Goal: Task Accomplishment & Management: Manage account settings

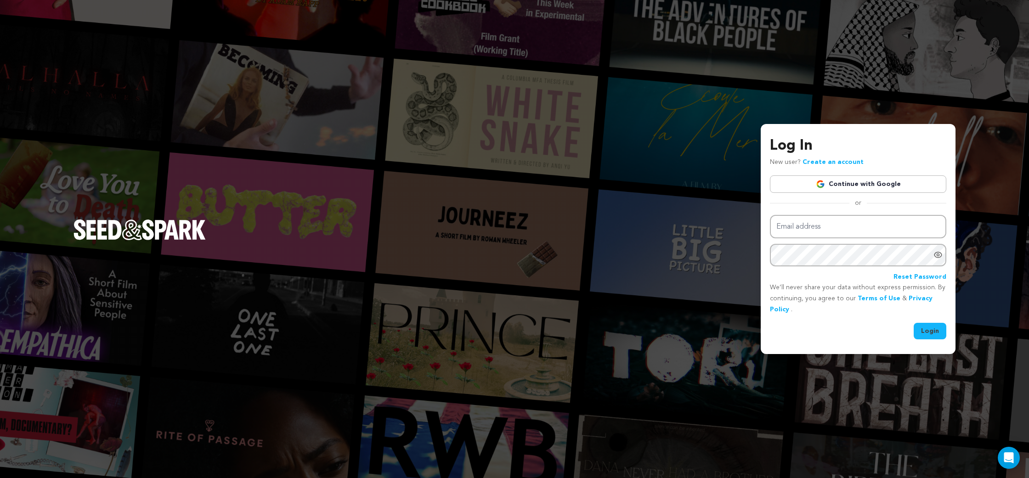
type input "sheaformanes@gmail.com"
click at [942, 330] on button "Login" at bounding box center [929, 331] width 33 height 17
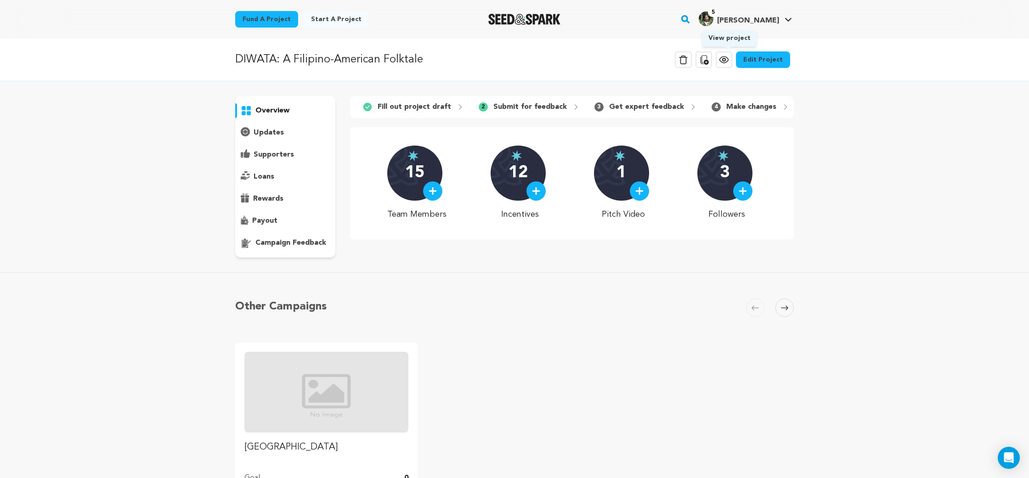
click at [728, 62] on icon at bounding box center [723, 59] width 11 height 11
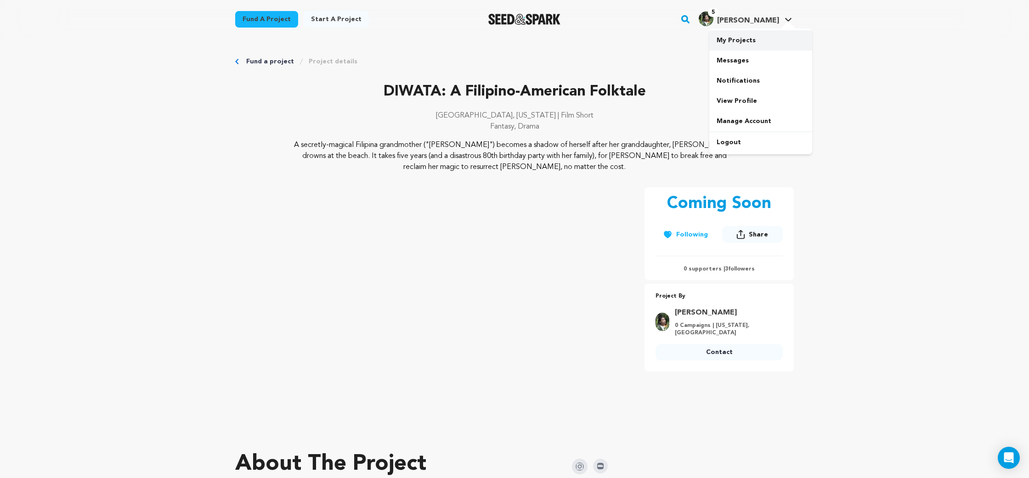
click at [766, 36] on link "My Projects" at bounding box center [760, 40] width 103 height 20
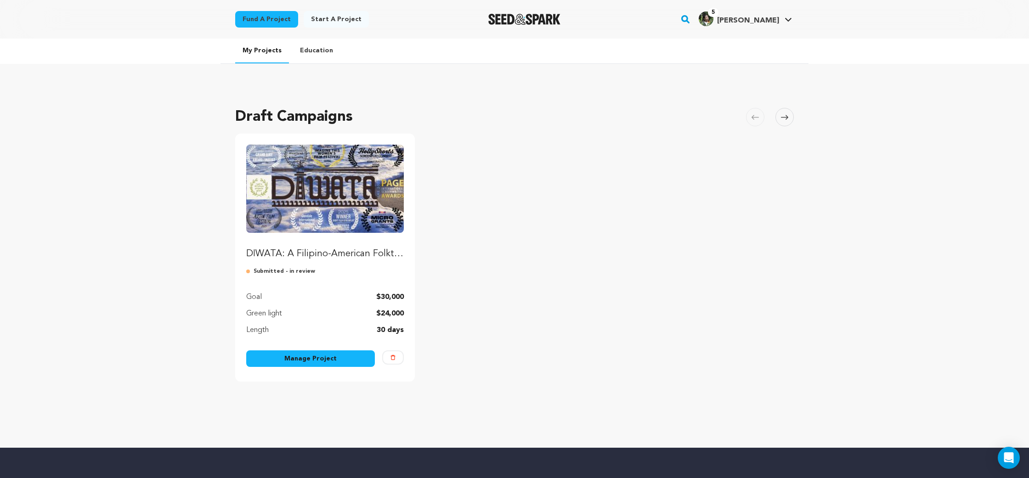
click at [328, 361] on link "Manage Project" at bounding box center [310, 358] width 129 height 17
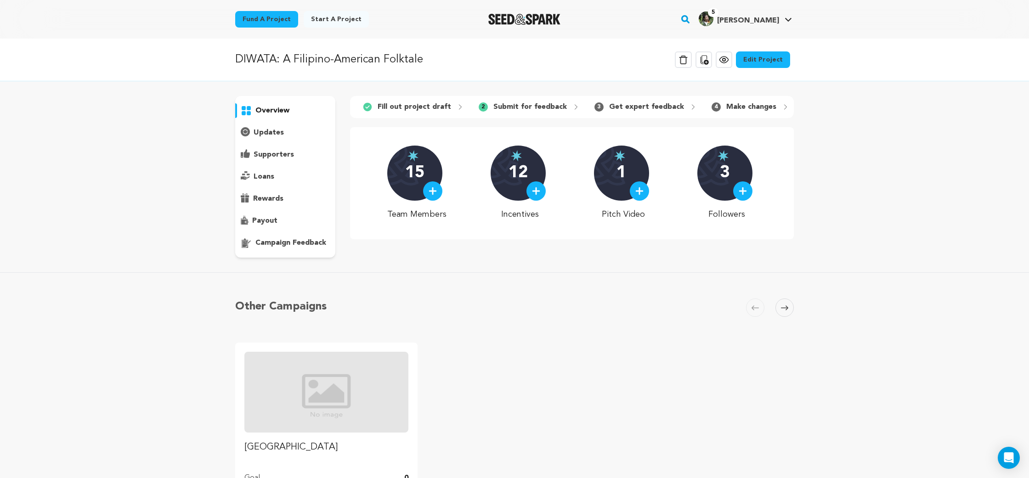
click at [758, 60] on link "Edit Project" at bounding box center [763, 59] width 54 height 17
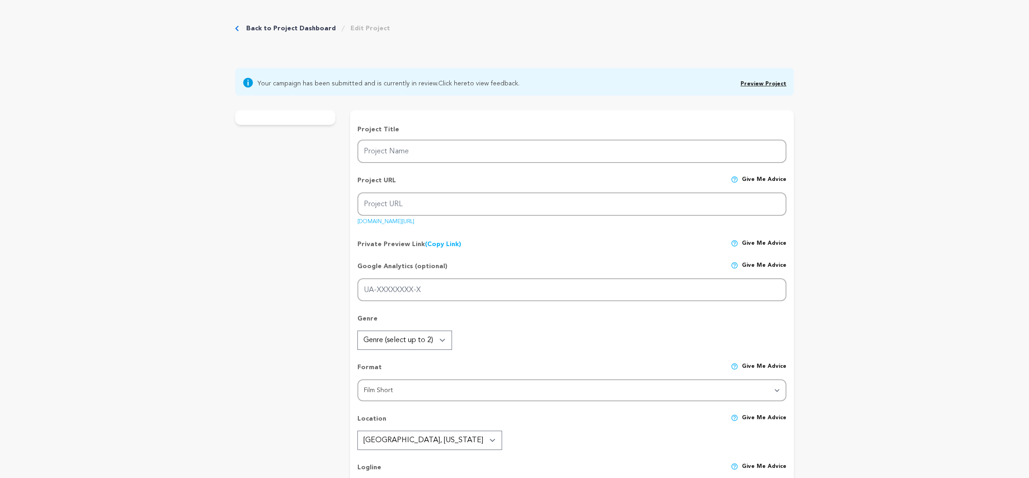
type input "DIWATA: A Filipino-American Folktale"
type input "diwata"
type input "A Filipina grandmother ditches her eightieth birthday party to summon the spiri…"
type textarea "A secretly-magical Filipina grandmother ("Lola") becomes a shadow of herself af…"
type textarea "DIWATA is my ode to the importance of remembering the past to forge the future.…"
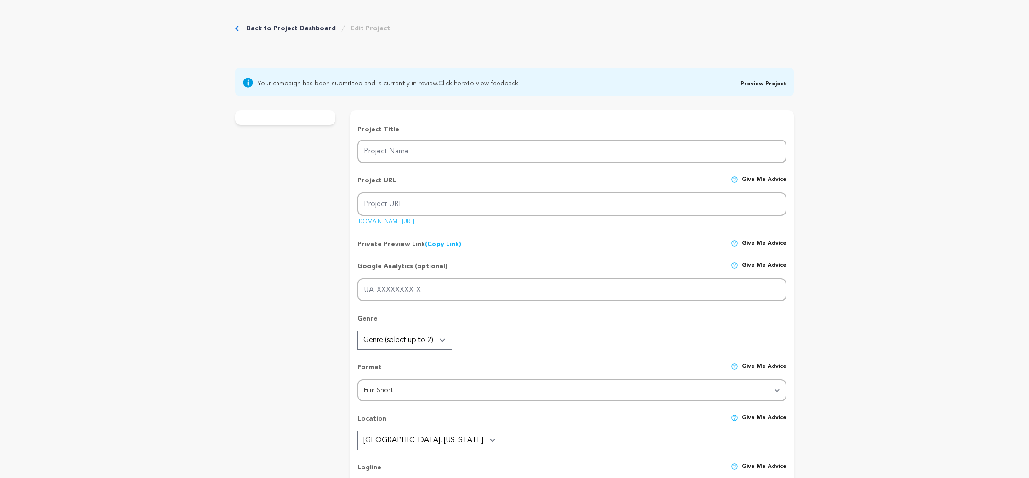
type textarea "We are fiscally sponsored by the Northwest Film Forum. DIWATA was a Finalist fo…"
radio input "true"
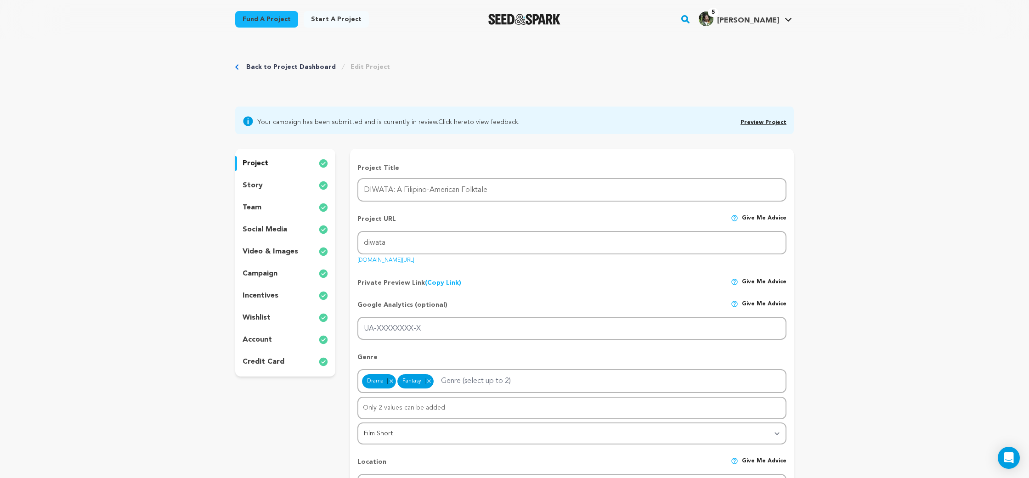
click at [290, 234] on div "social media" at bounding box center [285, 229] width 100 height 15
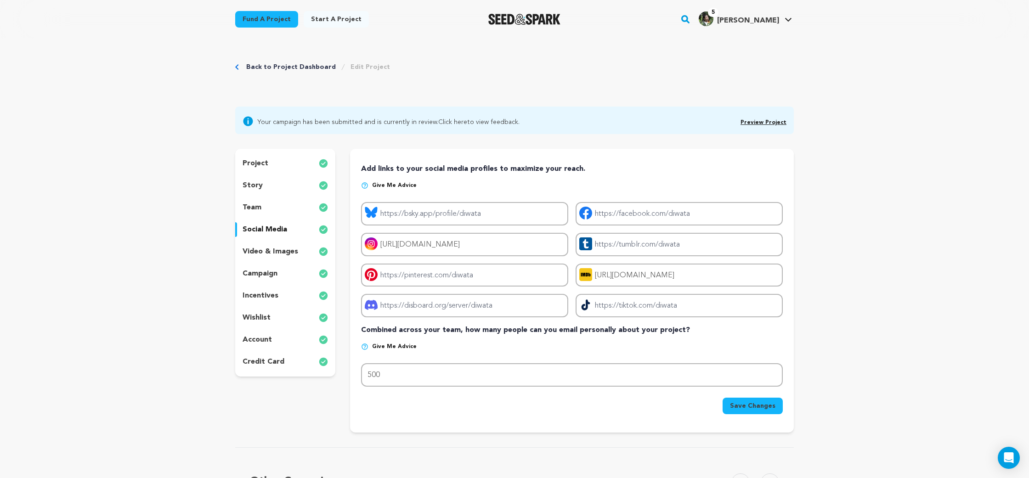
click at [292, 251] on p "video & images" at bounding box center [270, 251] width 56 height 11
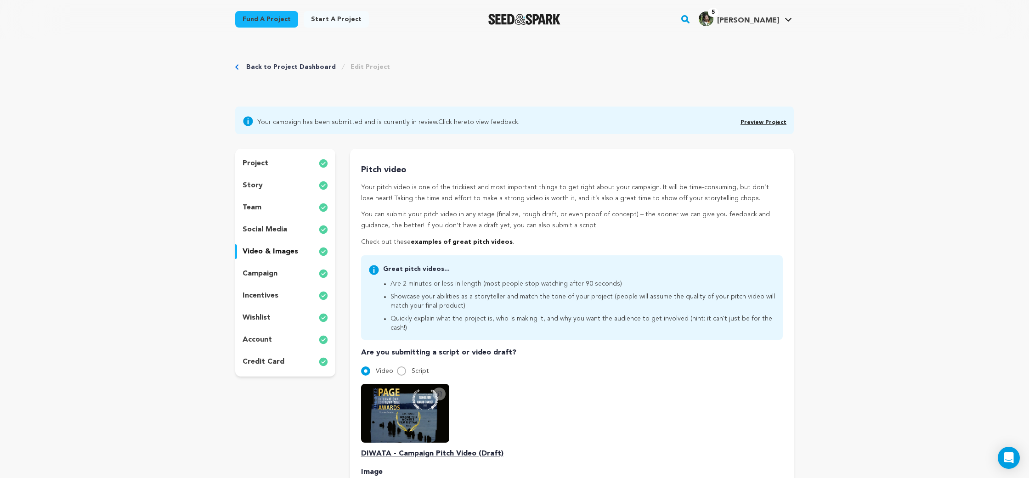
click at [277, 182] on div "story" at bounding box center [285, 185] width 100 height 15
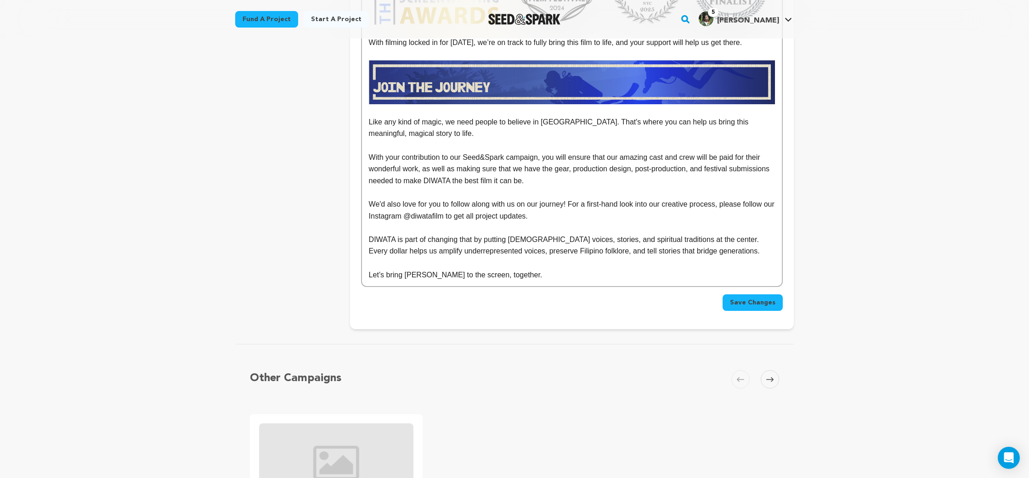
scroll to position [4605, 0]
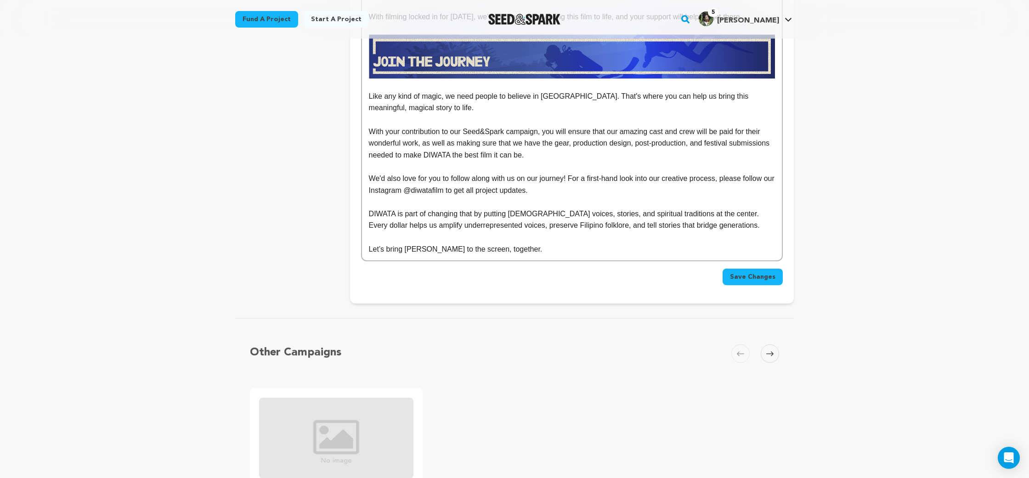
click at [748, 272] on span "Save Changes" at bounding box center [752, 276] width 45 height 9
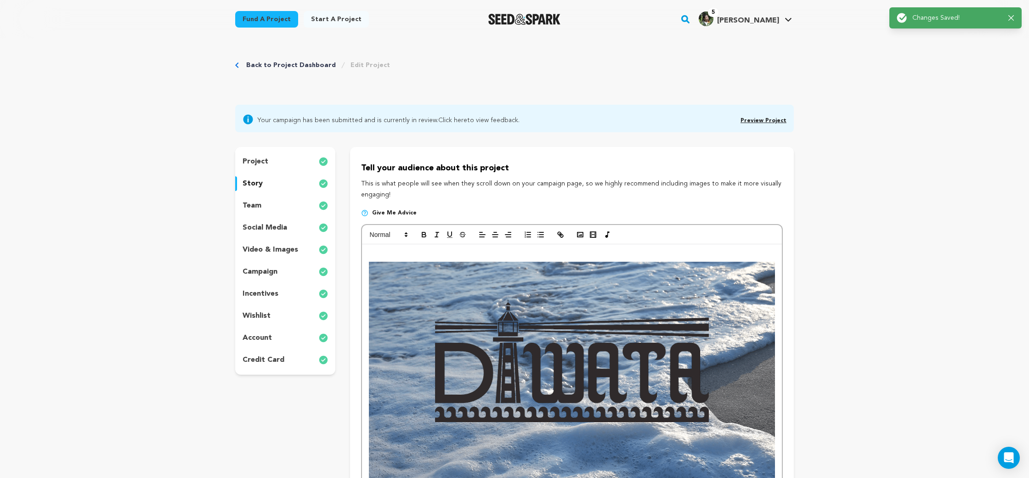
scroll to position [0, 0]
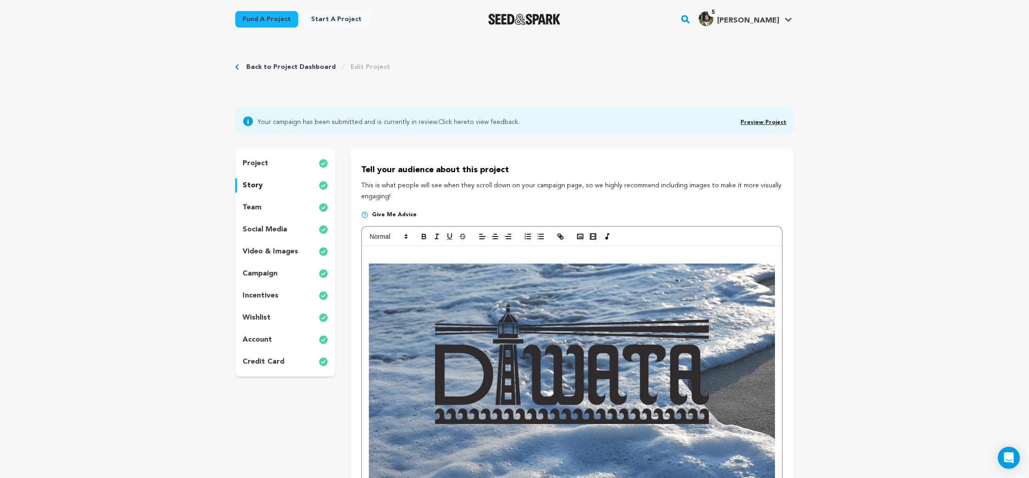
click at [776, 121] on link "Preview Project" at bounding box center [763, 123] width 46 height 6
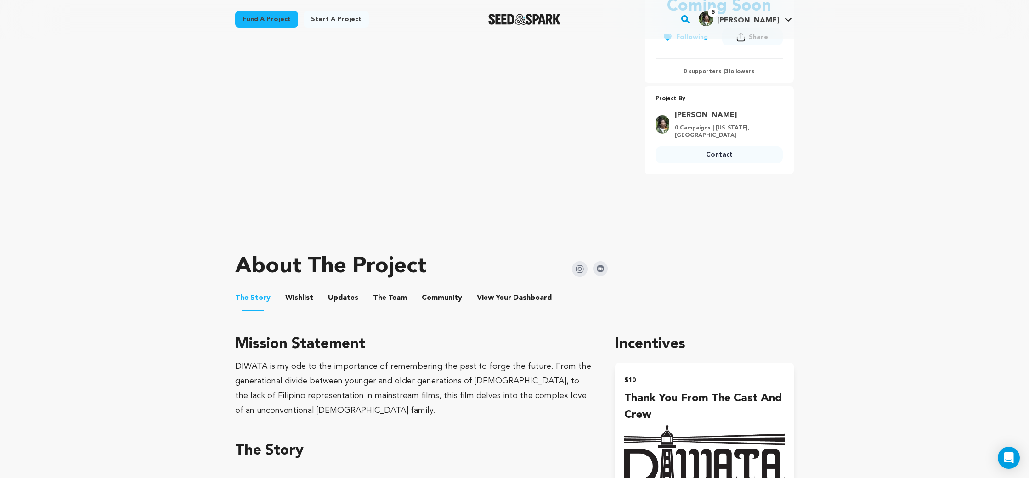
scroll to position [183, 0]
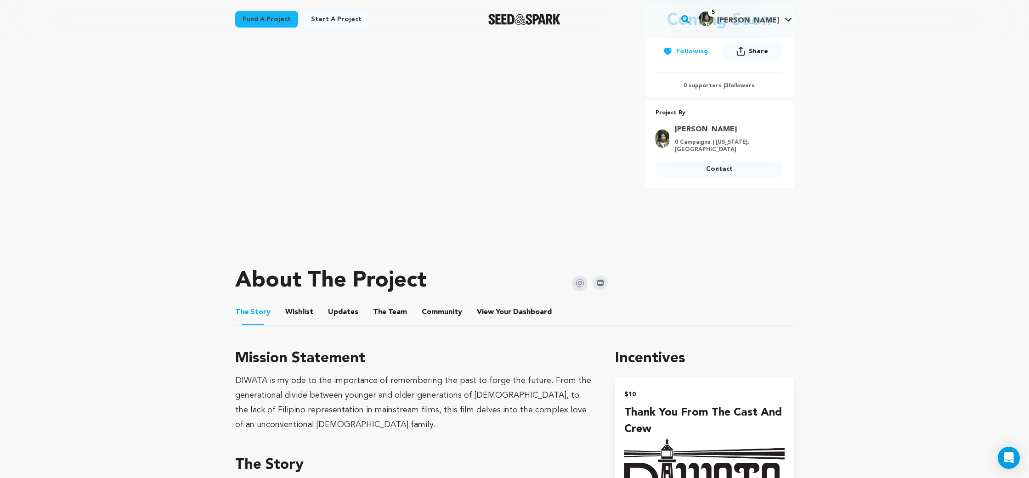
click at [578, 286] on img at bounding box center [580, 284] width 16 height 16
